Goal: Task Accomplishment & Management: Manage account settings

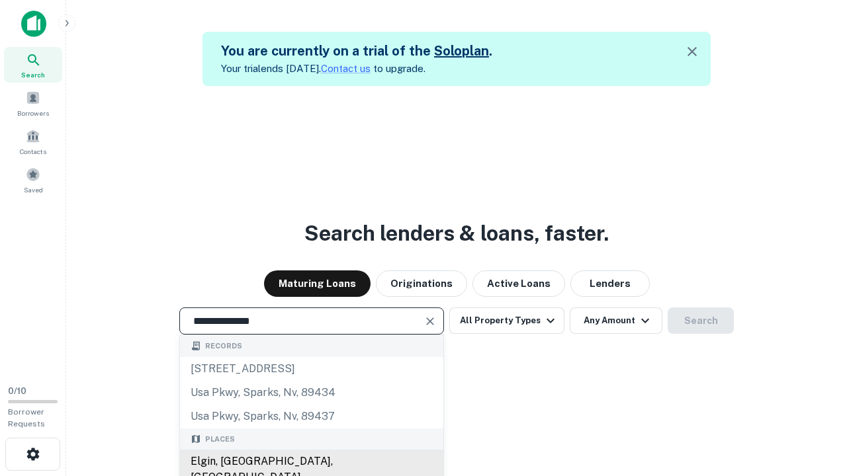
click at [311, 462] on div "Elgin, [GEOGRAPHIC_DATA], [GEOGRAPHIC_DATA]" at bounding box center [311, 470] width 263 height 40
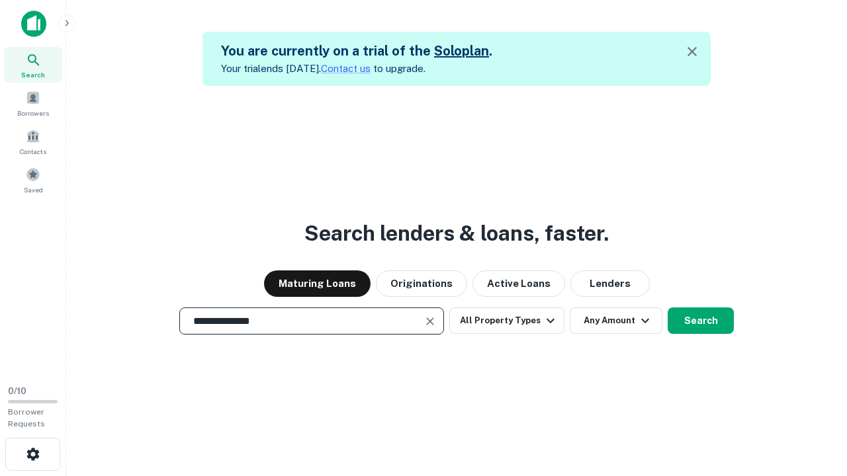
scroll to position [21, 0]
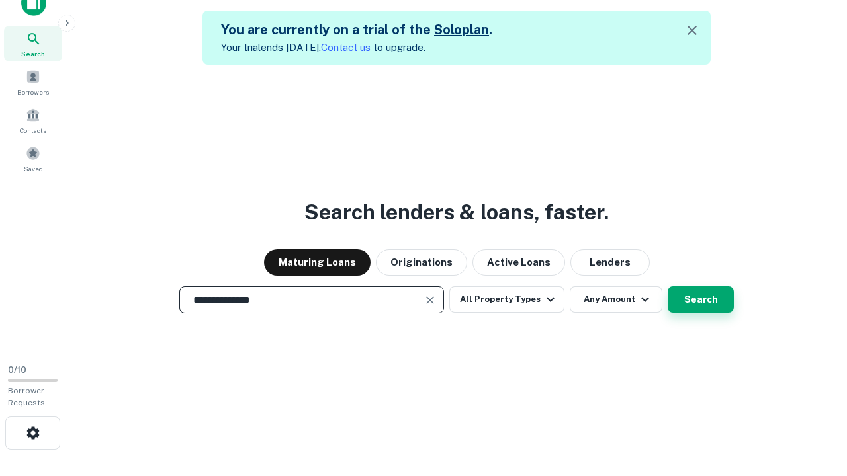
type input "**********"
click at [668, 286] on button "Search" at bounding box center [701, 299] width 66 height 26
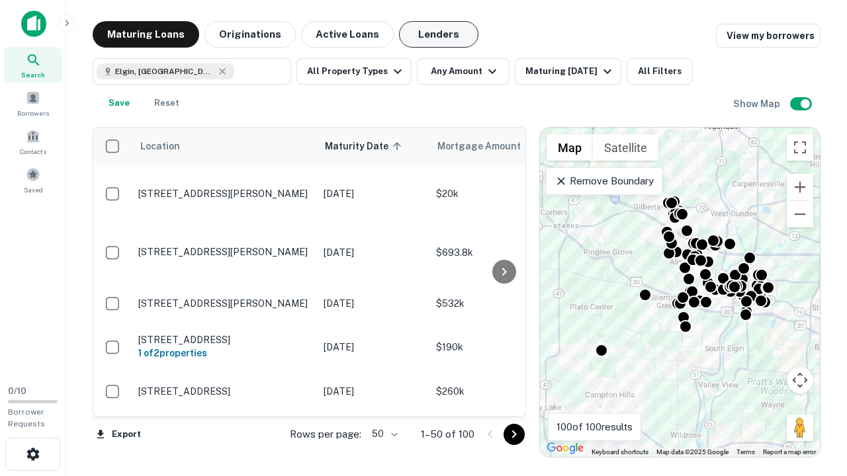
click at [439, 34] on button "Lenders" at bounding box center [438, 34] width 79 height 26
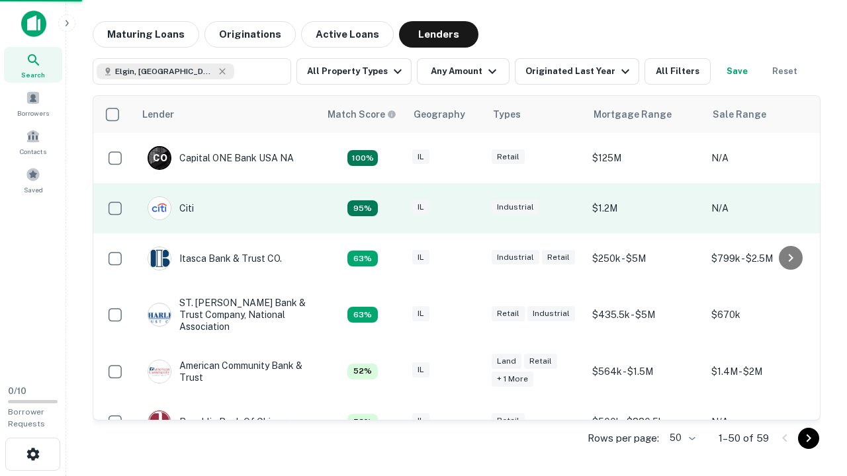
click at [470, 208] on div "IL" at bounding box center [445, 209] width 66 height 18
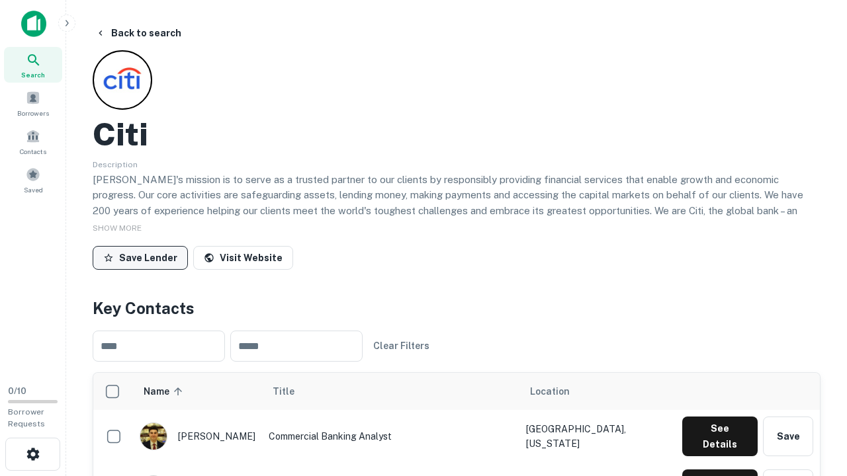
click at [140, 257] on button "Save Lender" at bounding box center [140, 258] width 95 height 24
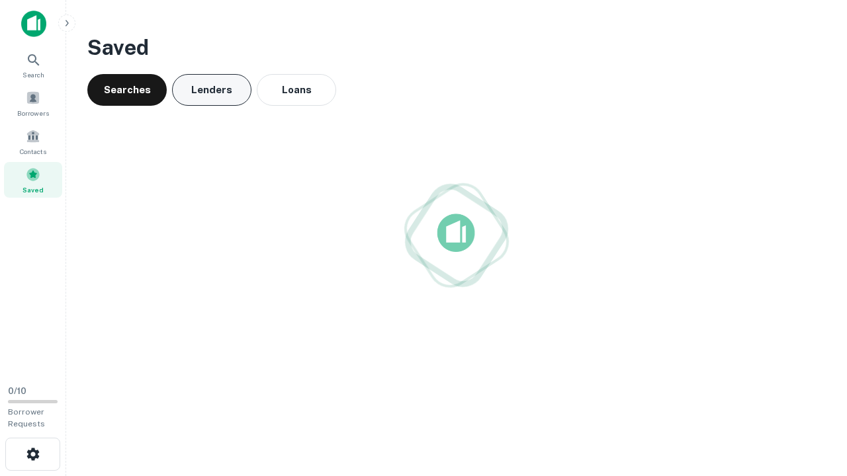
click at [212, 90] on button "Lenders" at bounding box center [211, 90] width 79 height 32
